Goal: Information Seeking & Learning: Learn about a topic

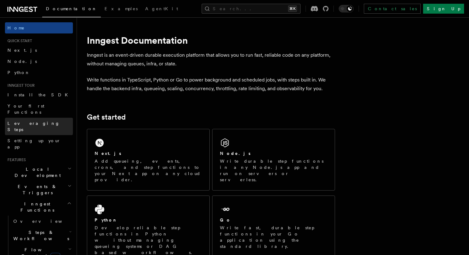
click at [43, 118] on link "Leveraging Steps" at bounding box center [39, 126] width 68 height 17
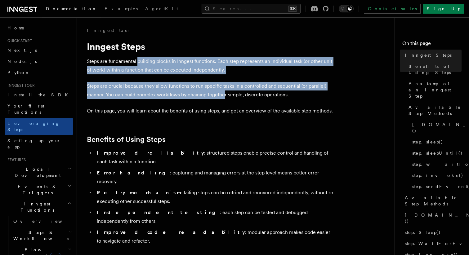
drag, startPoint x: 137, startPoint y: 59, endPoint x: 224, endPoint y: 95, distance: 94.0
click at [224, 95] on p "Steps are crucial because they allow functions to run specific tasks in a contr…" at bounding box center [211, 90] width 248 height 17
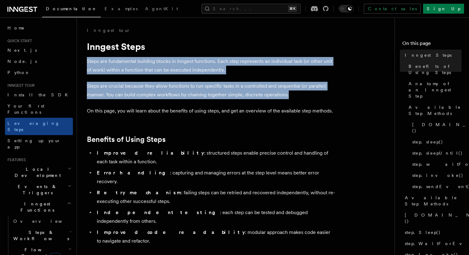
drag, startPoint x: 292, startPoint y: 95, endPoint x: 272, endPoint y: 56, distance: 44.2
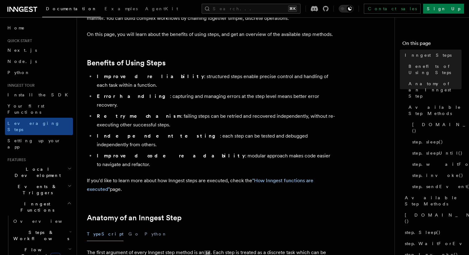
scroll to position [77, 0]
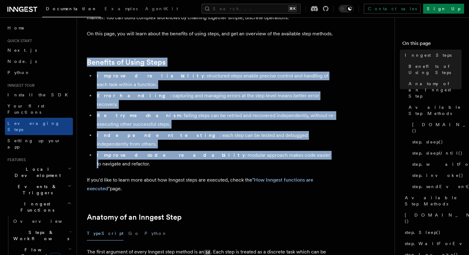
drag, startPoint x: 179, startPoint y: 50, endPoint x: 245, endPoint y: 131, distance: 104.4
click at [245, 151] on li "Improved code readability : modular approach makes code easier to navigate and …" at bounding box center [215, 159] width 240 height 17
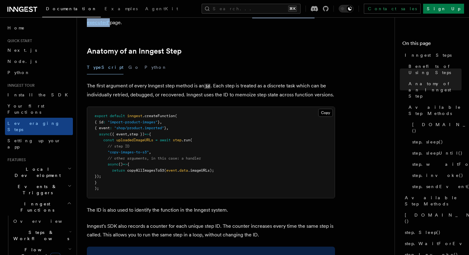
scroll to position [251, 0]
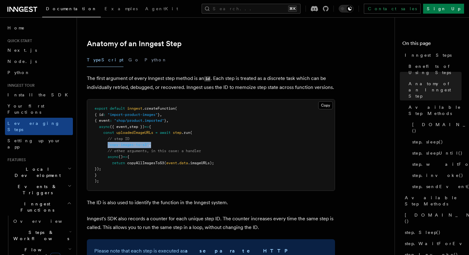
drag, startPoint x: 157, startPoint y: 109, endPoint x: 109, endPoint y: 109, distance: 48.7
click at [109, 109] on pre "export default inngest .createFunction ( { id : "import-product-images" } , { e…" at bounding box center [211, 145] width 248 height 91
click at [109, 143] on span ""copy-images-to-s3"" at bounding box center [128, 145] width 41 height 4
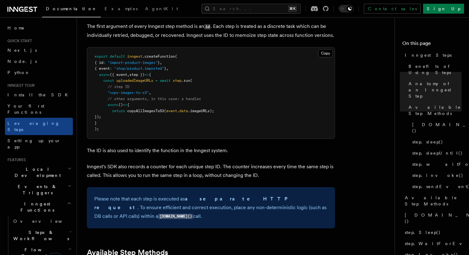
scroll to position [299, 0]
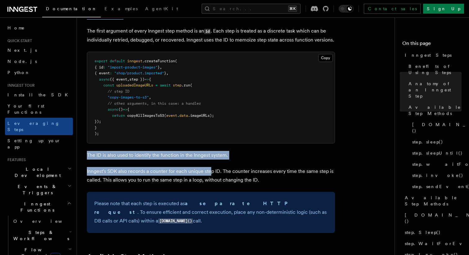
drag, startPoint x: 88, startPoint y: 120, endPoint x: 210, endPoint y: 140, distance: 123.3
click at [210, 167] on p "Inngest's SDK also records a counter for each unique step ID. The counter incre…" at bounding box center [211, 175] width 248 height 17
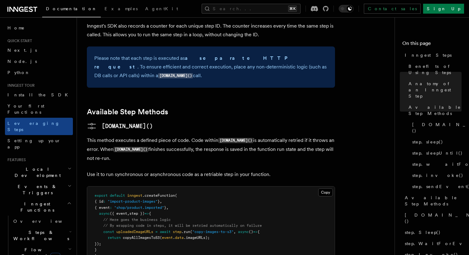
scroll to position [446, 0]
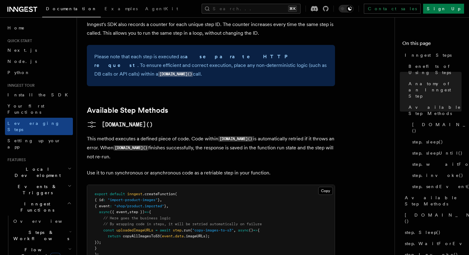
drag, startPoint x: 160, startPoint y: 49, endPoint x: 180, endPoint y: 118, distance: 71.4
click at [180, 135] on p "This method executes a defined piece of code. Code within [DOMAIN_NAME]() is au…" at bounding box center [211, 148] width 248 height 27
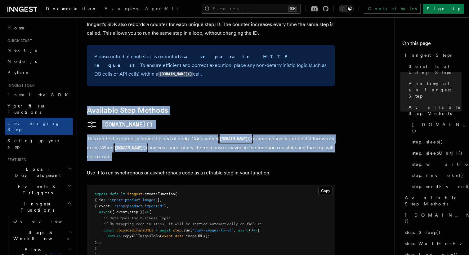
drag, startPoint x: 180, startPoint y: 118, endPoint x: 179, endPoint y: 55, distance: 62.4
drag, startPoint x: 179, startPoint y: 55, endPoint x: 190, endPoint y: 118, distance: 64.0
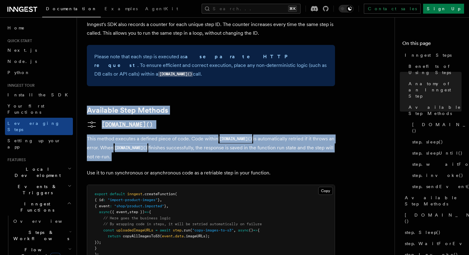
click at [190, 135] on p "This method executes a defined piece of code. Code within [DOMAIN_NAME]() is au…" at bounding box center [211, 148] width 248 height 27
drag, startPoint x: 190, startPoint y: 118, endPoint x: 189, endPoint y: 56, distance: 62.4
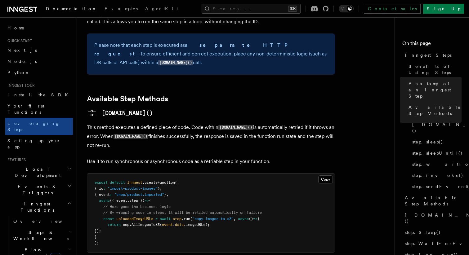
scroll to position [453, 0]
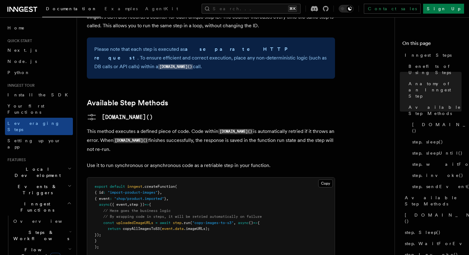
drag, startPoint x: 174, startPoint y: 46, endPoint x: 200, endPoint y: 106, distance: 65.5
click at [200, 127] on p "This method executes a defined piece of code. Code within [DOMAIN_NAME]() is au…" at bounding box center [211, 140] width 248 height 27
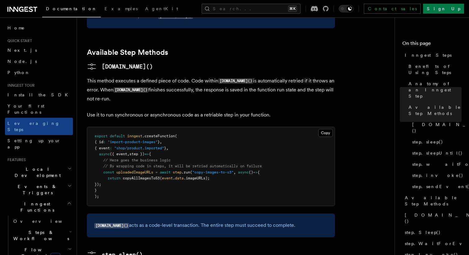
scroll to position [507, 0]
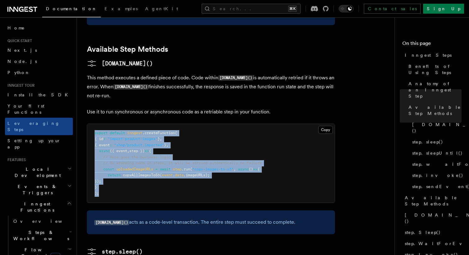
drag, startPoint x: 103, startPoint y: 152, endPoint x: 96, endPoint y: 92, distance: 60.7
click at [96, 124] on pre "export default inngest .createFunction ( { id : "import-product-images" } , { e…" at bounding box center [211, 163] width 248 height 79
click at [96, 131] on span "export" at bounding box center [101, 133] width 13 height 4
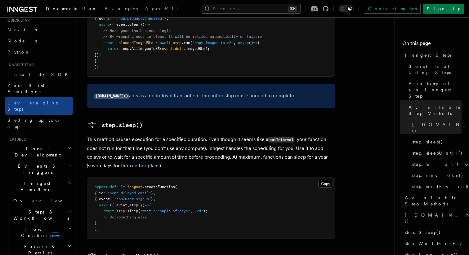
scroll to position [42, 0]
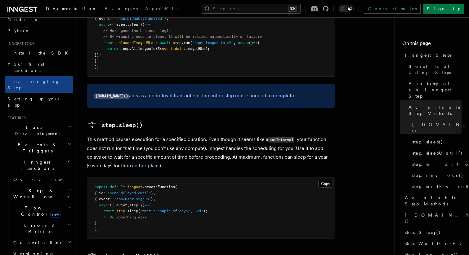
click at [70, 124] on icon "button" at bounding box center [70, 126] width 4 height 5
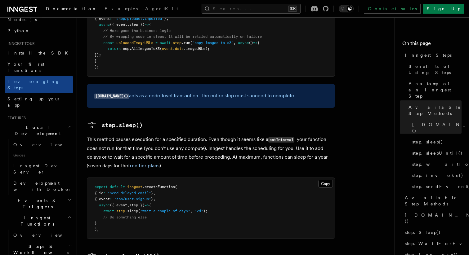
click at [69, 195] on h2 "Events & Triggers" at bounding box center [39, 203] width 68 height 17
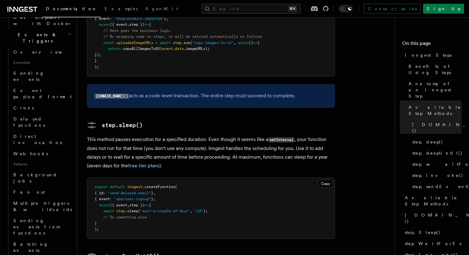
scroll to position [220, 0]
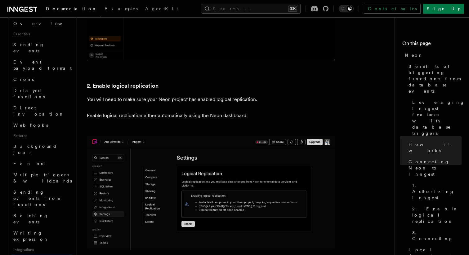
scroll to position [174, 0]
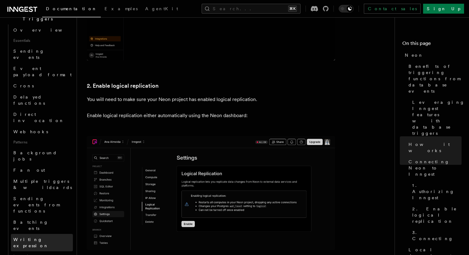
click at [43, 237] on span "Writing expression" at bounding box center [30, 242] width 35 height 11
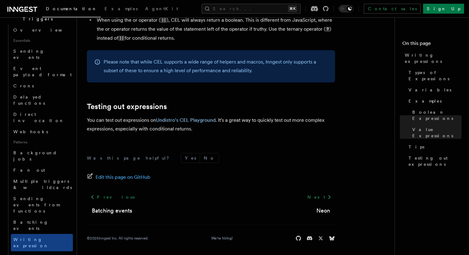
scroll to position [725, 0]
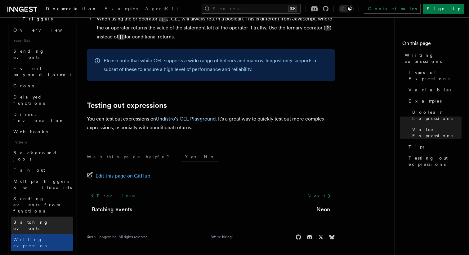
click at [42, 220] on span "Batching events" at bounding box center [30, 225] width 35 height 11
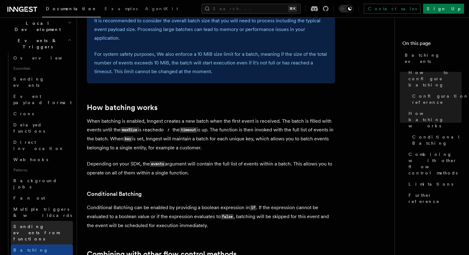
scroll to position [141, 0]
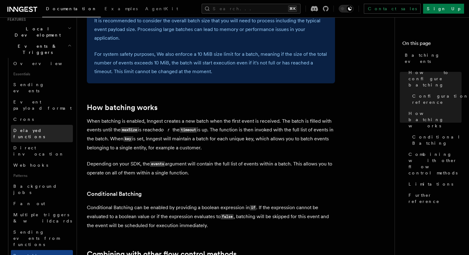
click at [31, 128] on span "Delayed functions" at bounding box center [29, 133] width 32 height 11
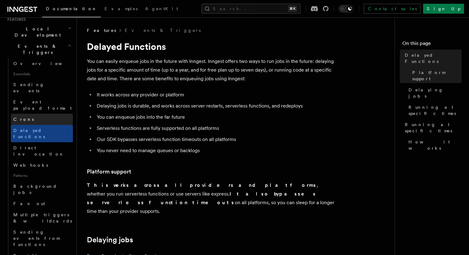
click at [34, 114] on link "Crons" at bounding box center [42, 119] width 62 height 11
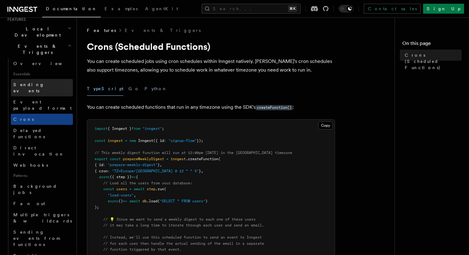
click at [38, 82] on span "Sending events" at bounding box center [28, 87] width 31 height 11
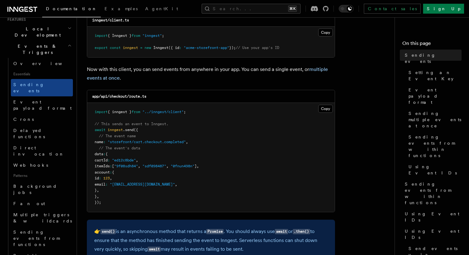
scroll to position [112, 0]
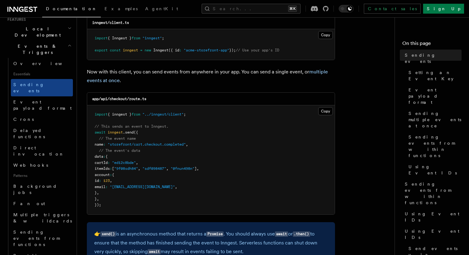
click at [115, 133] on span "inngest" at bounding box center [115, 132] width 15 height 4
click at [150, 133] on pre "import { inngest } from "../inngest/client" ; // This sends an event to Inngest…" at bounding box center [211, 160] width 248 height 109
drag, startPoint x: 95, startPoint y: 132, endPoint x: 109, endPoint y: 147, distance: 20.4
click at [109, 145] on code "import { inngest } from "../inngest/client" ; // This sends an event to Inngest…" at bounding box center [147, 159] width 104 height 95
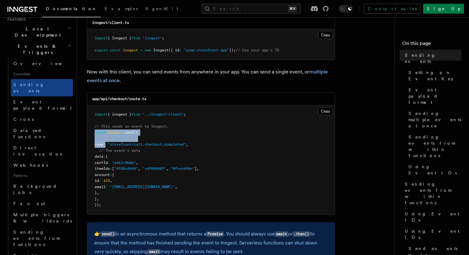
click at [99, 182] on span "id" at bounding box center [97, 181] width 4 height 4
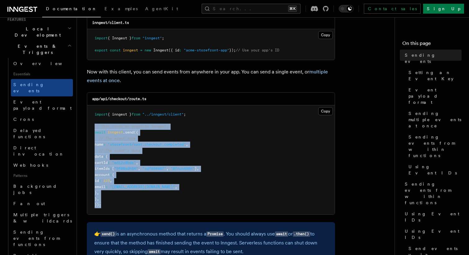
drag, startPoint x: 102, startPoint y: 207, endPoint x: 95, endPoint y: 126, distance: 81.7
click at [95, 126] on pre "import { inngest } from "../inngest/client" ; // This sends an event to Inngest…" at bounding box center [211, 160] width 248 height 109
click at [95, 126] on span "// This sends an event to Inngest." at bounding box center [132, 126] width 74 height 4
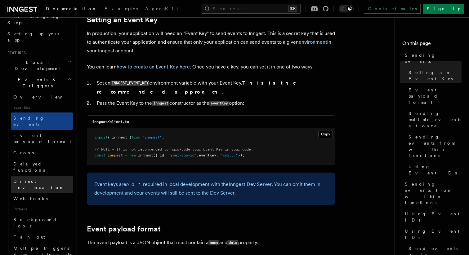
scroll to position [0, 0]
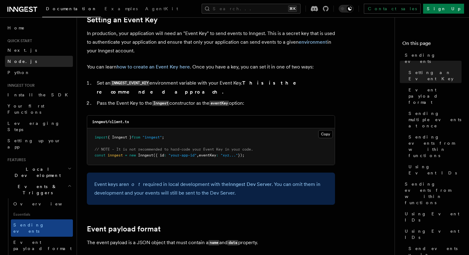
click at [38, 60] on link "Node.js" at bounding box center [39, 61] width 68 height 11
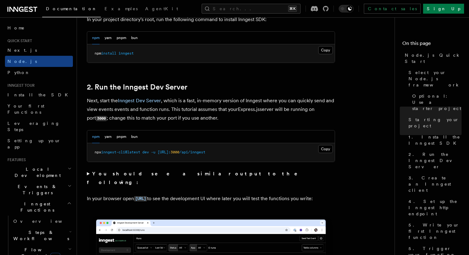
scroll to position [427, 0]
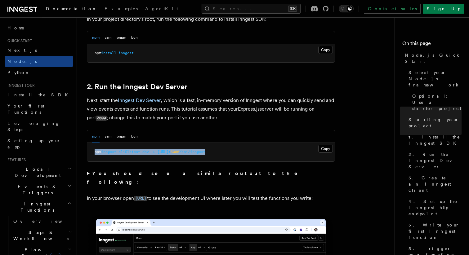
drag, startPoint x: 236, startPoint y: 153, endPoint x: 89, endPoint y: 153, distance: 146.8
click at [89, 153] on pre "npx inngest-cli@latest dev -u [URL]: 3000 /api/inngest" at bounding box center [211, 152] width 248 height 19
copy span "npx inngest-cli@latest dev -u [URL]: 3000 /api/inngest"
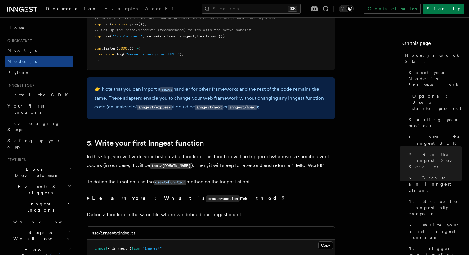
scroll to position [1050, 0]
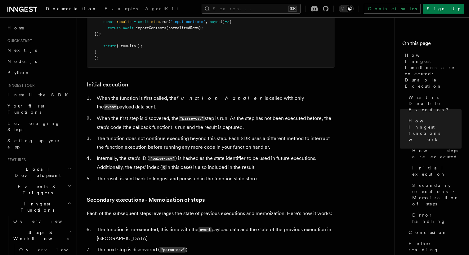
scroll to position [694, 0]
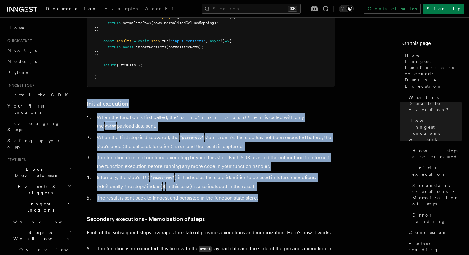
drag, startPoint x: 162, startPoint y: 77, endPoint x: 285, endPoint y: 172, distance: 155.8
click at [285, 172] on article "Features Inngest Functions Steps & Workflows How Inngest functions are executed…" at bounding box center [238, 67] width 303 height 1469
click at [285, 194] on li "The result is sent back to Inngest and persisted in the function state store." at bounding box center [215, 198] width 240 height 9
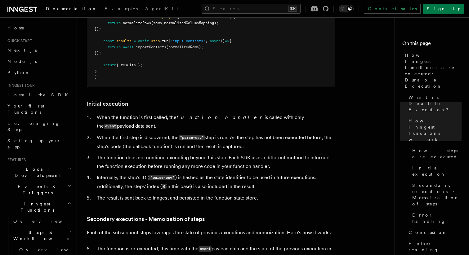
drag, startPoint x: 108, startPoint y: 112, endPoint x: 251, endPoint y: 122, distance: 144.1
click at [251, 133] on li "When the first step is discovered, the "parse-csv" step is run. As the step has…" at bounding box center [215, 142] width 240 height 18
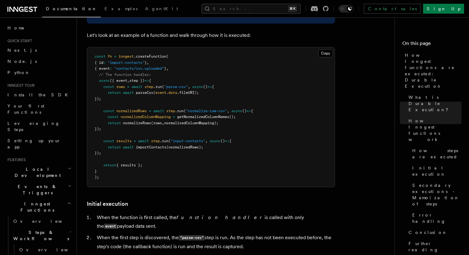
scroll to position [593, 0]
click at [347, 205] on article "Features Inngest Functions Steps & Workflows How Inngest functions are executed…" at bounding box center [238, 168] width 303 height 1469
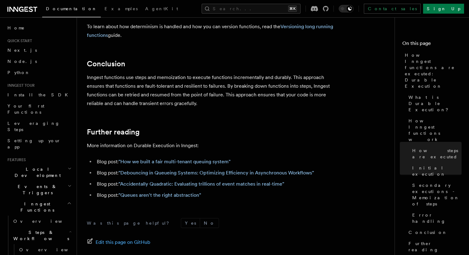
scroll to position [1216, 0]
